Goal: Find specific page/section: Find specific page/section

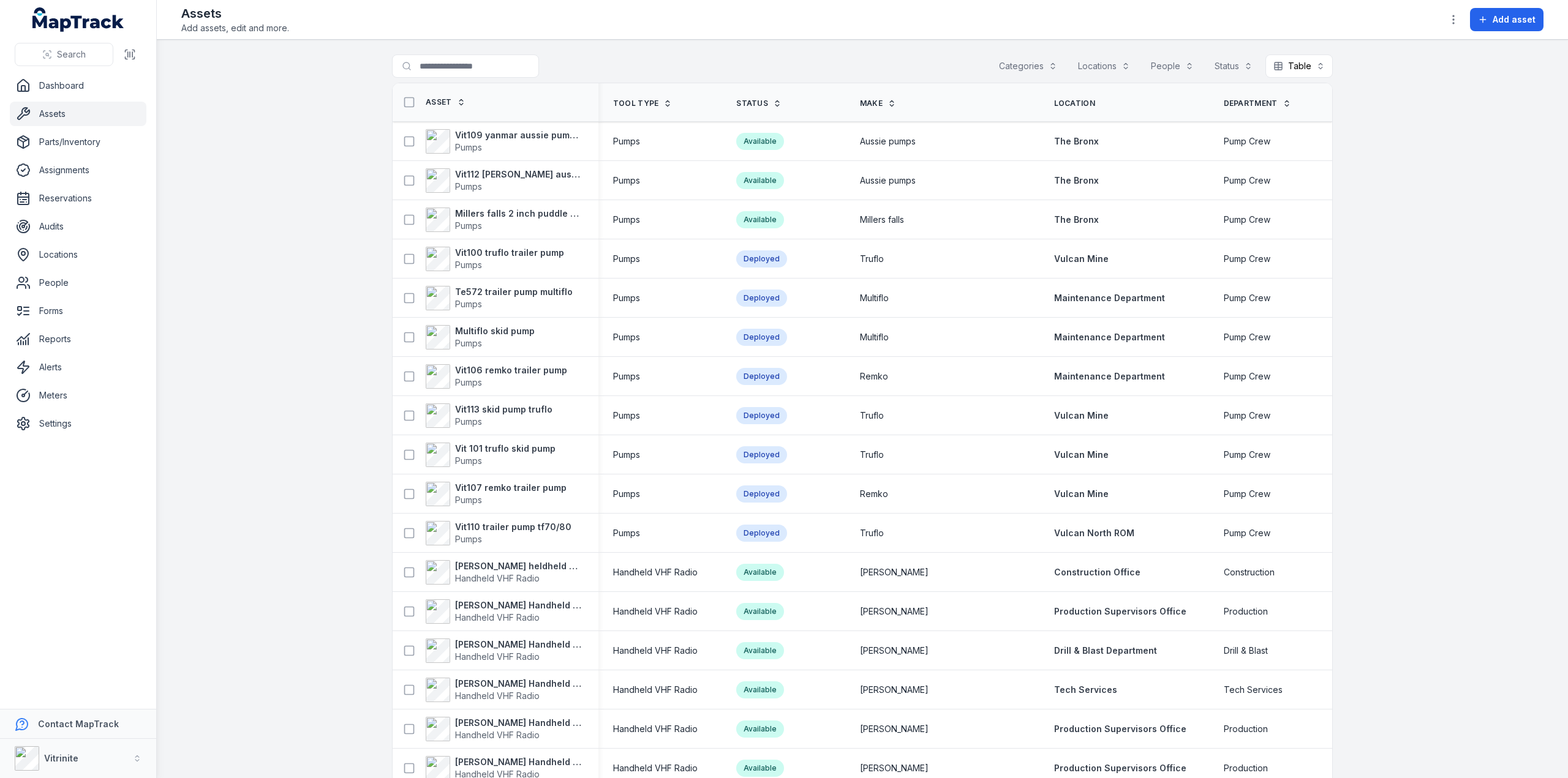
click at [779, 100] on icon at bounding box center [777, 101] width 4 height 2
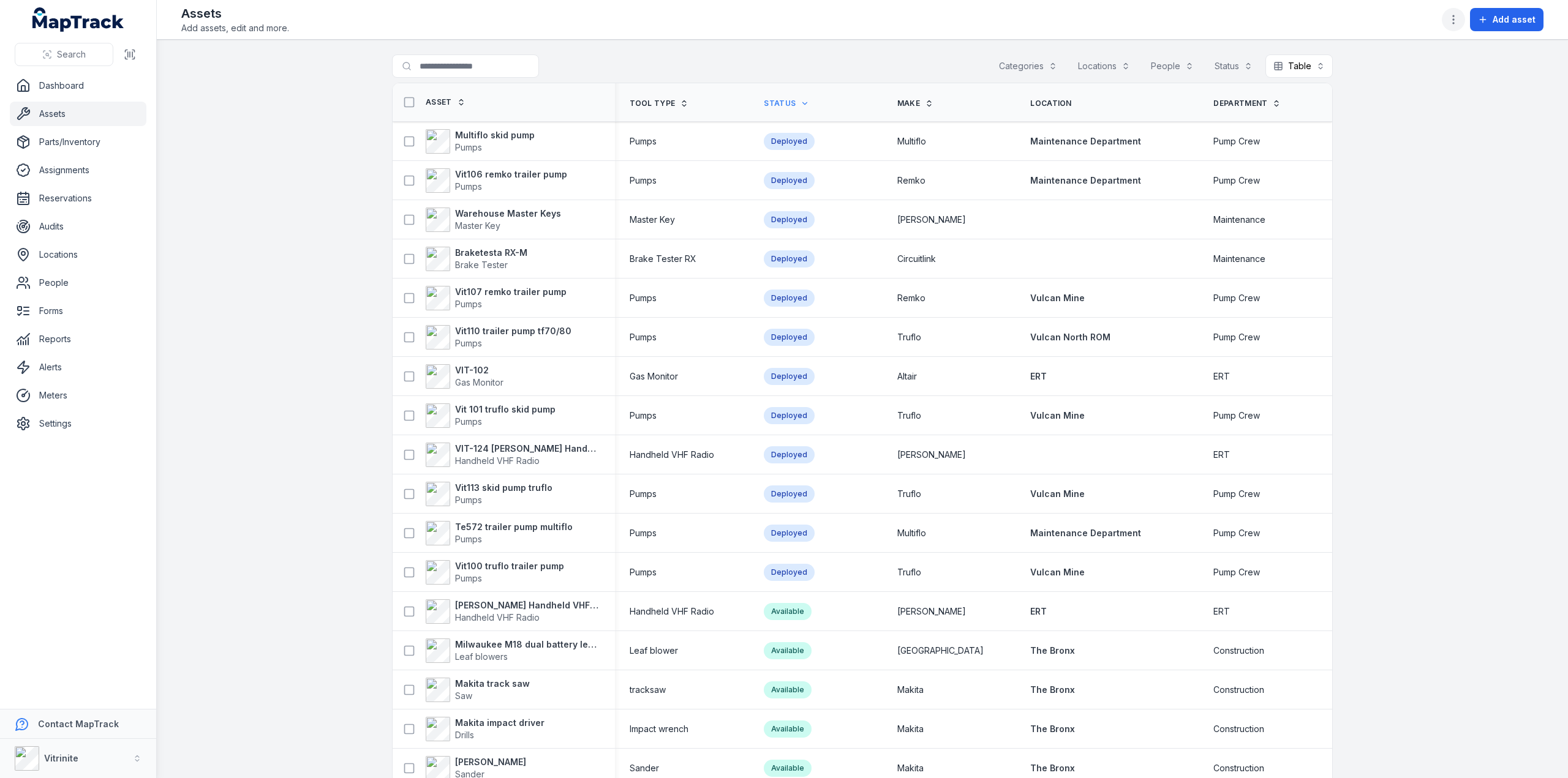
click at [1447, 20] on button "button" at bounding box center [1453, 20] width 24 height 24
click at [1372, 204] on div "Choose table columns" at bounding box center [1393, 205] width 138 height 22
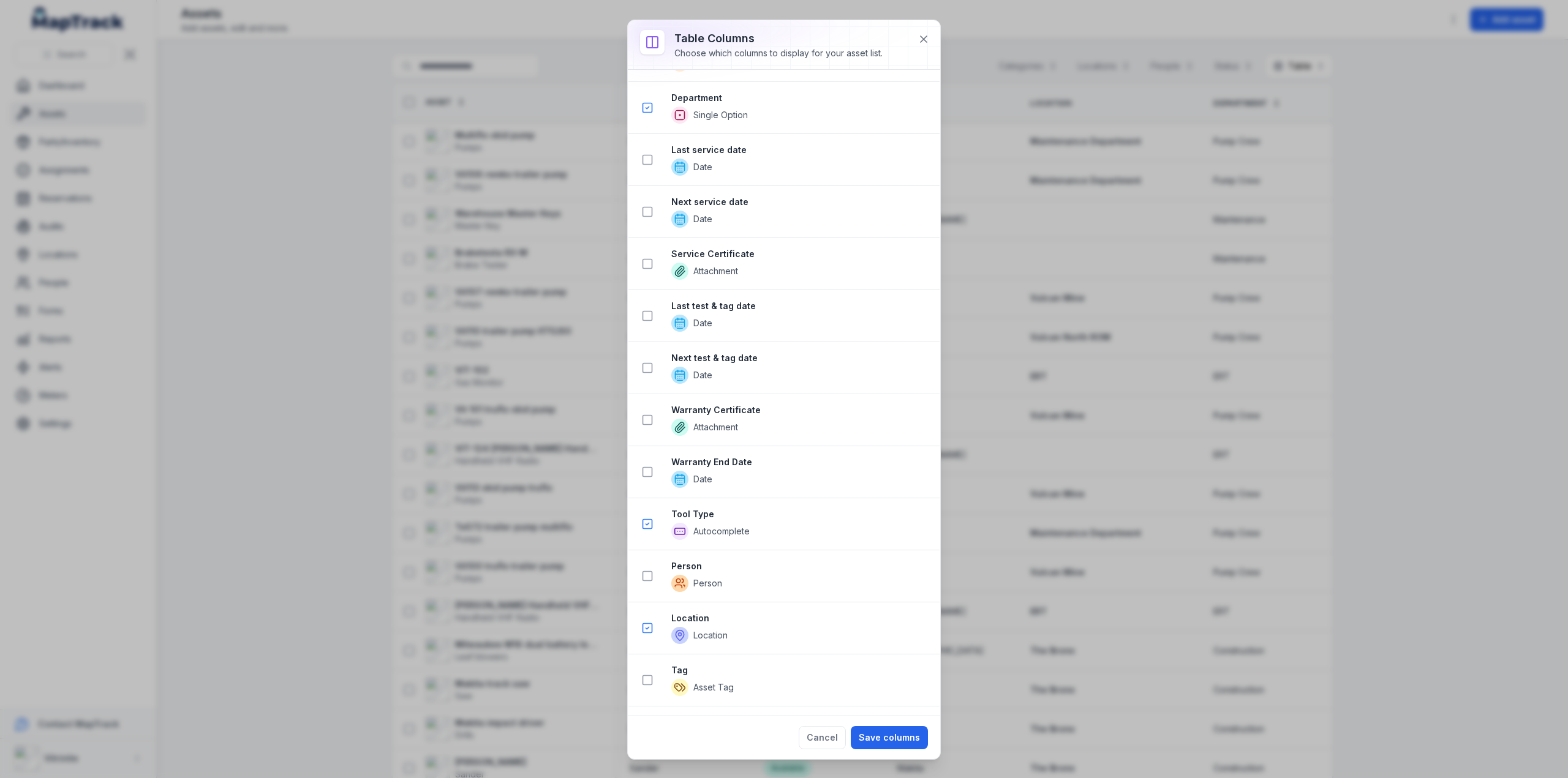
scroll to position [490, 0]
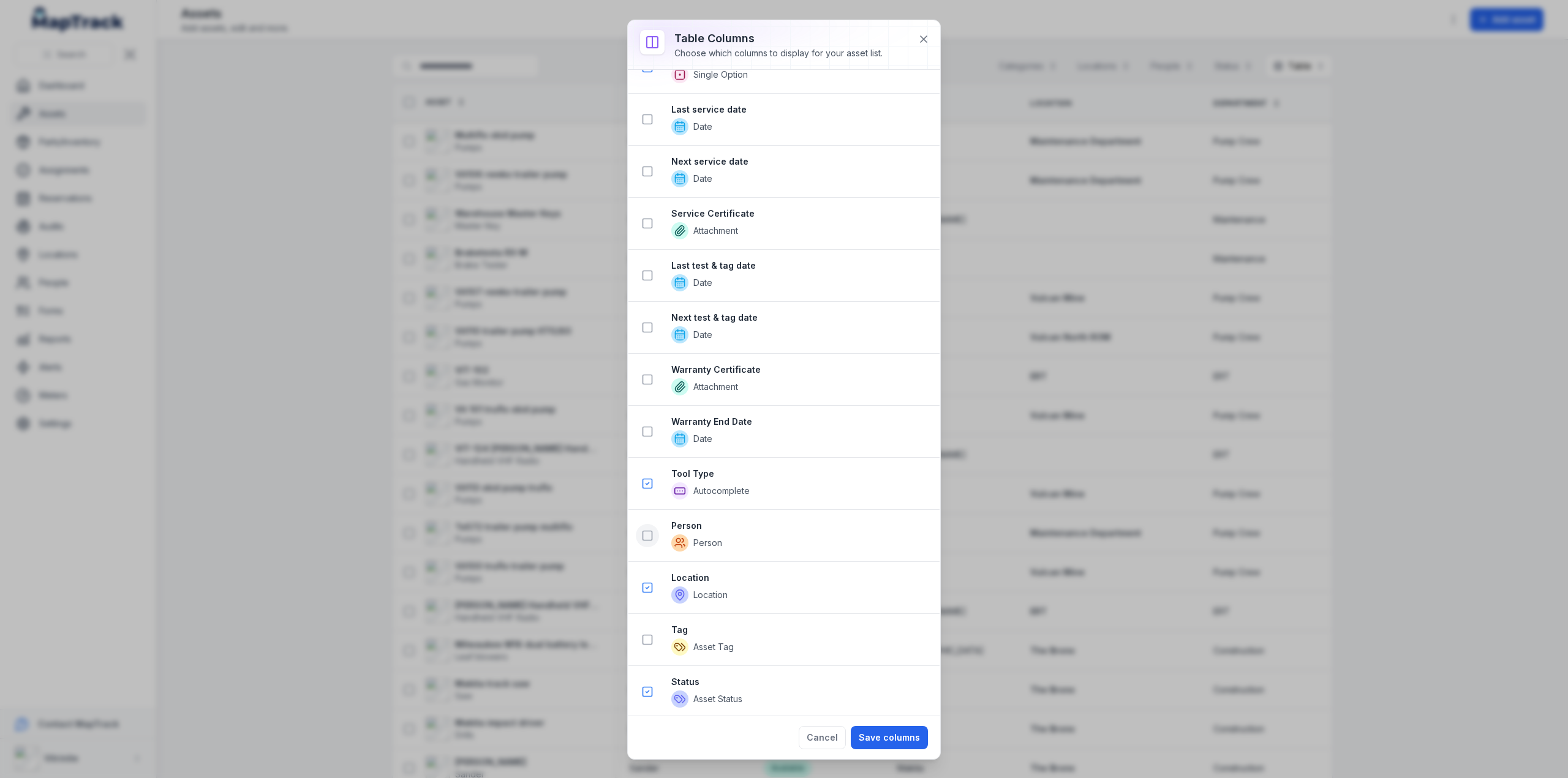
click at [647, 530] on icon at bounding box center [647, 535] width 12 height 12
click at [884, 737] on button "Save columns" at bounding box center [889, 738] width 77 height 24
